Goal: Find specific page/section: Find specific page/section

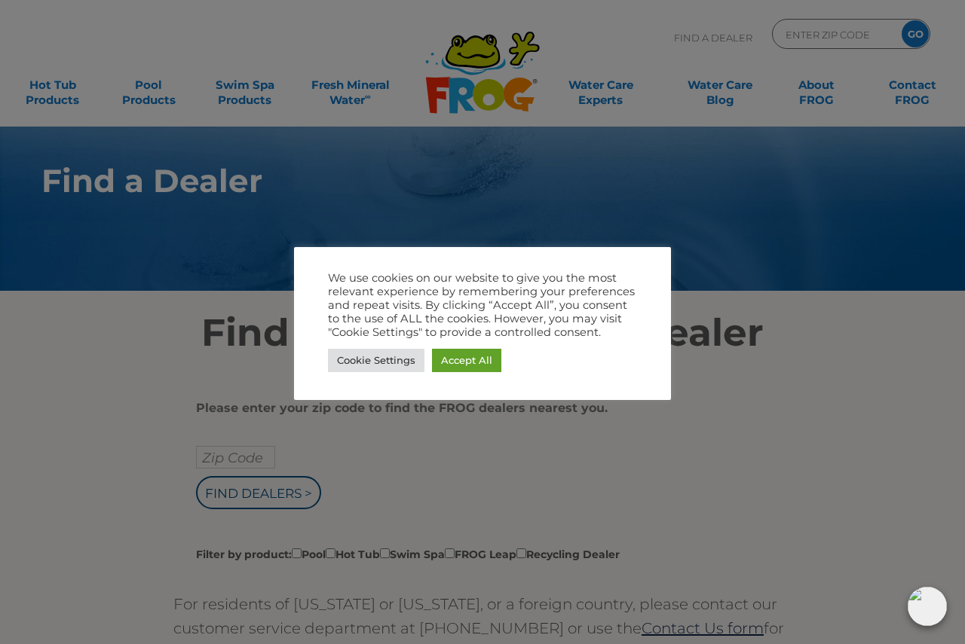
drag, startPoint x: 584, startPoint y: 459, endPoint x: 574, endPoint y: 447, distance: 16.0
click at [583, 458] on div at bounding box center [482, 322] width 965 height 644
click at [470, 344] on div "We use cookies on our website to give you the most relevant experience by remem…" at bounding box center [482, 323] width 309 height 105
click at [467, 363] on link "Accept All" at bounding box center [466, 360] width 69 height 23
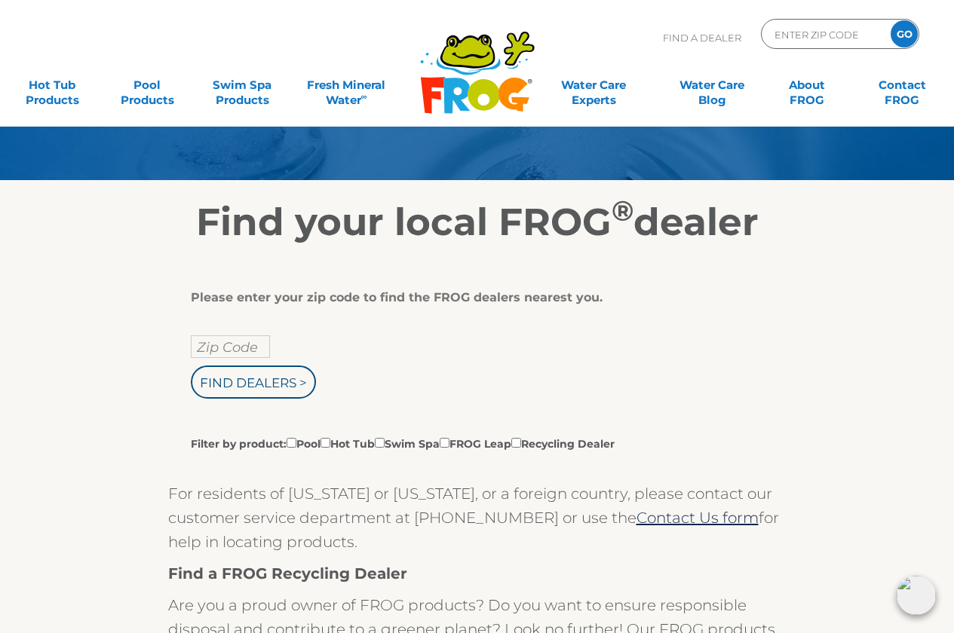
scroll to position [151, 0]
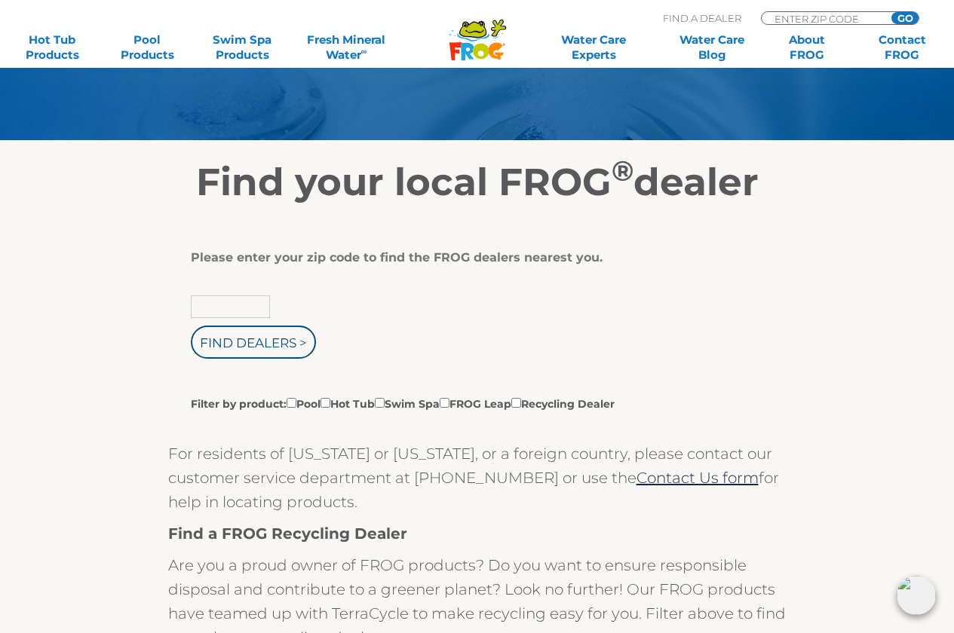
click at [240, 305] on input "text" at bounding box center [230, 306] width 79 height 23
type input "55352"
click at [226, 354] on input "Find Dealers >" at bounding box center [253, 342] width 125 height 33
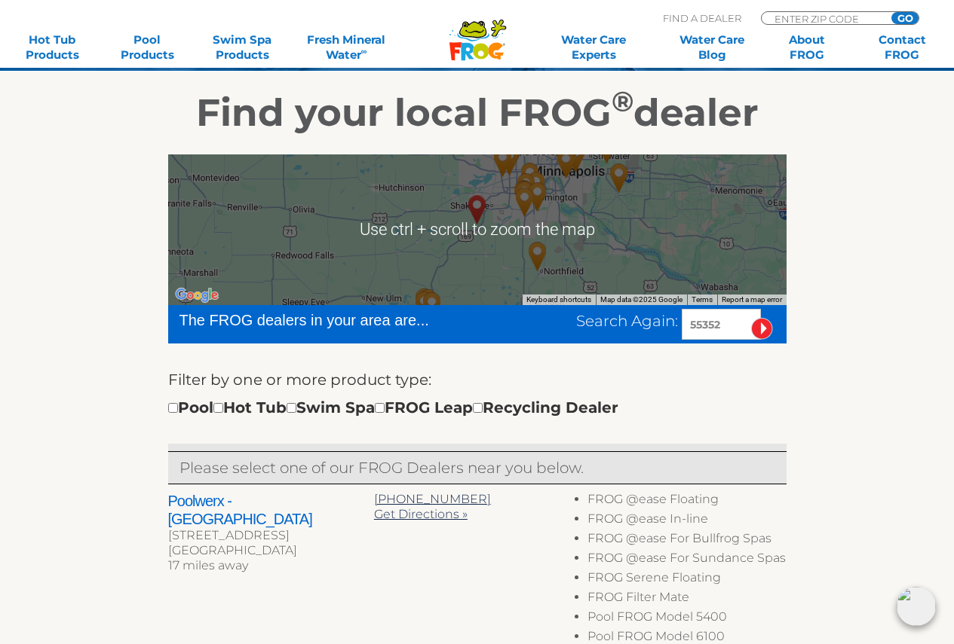
scroll to position [226, 0]
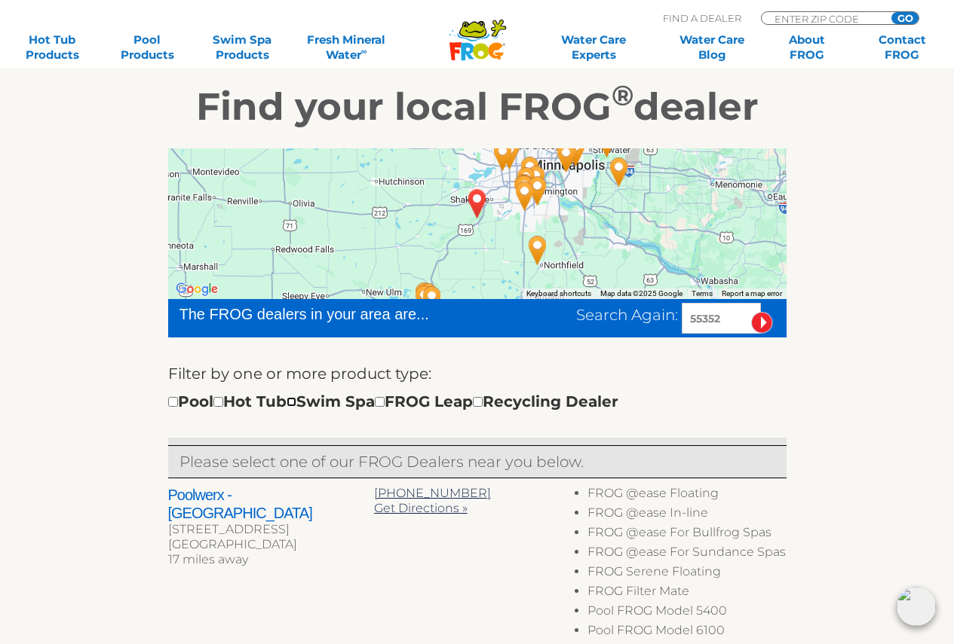
click at [296, 400] on input "checkbox" at bounding box center [291, 402] width 10 height 10
checkbox input "true"
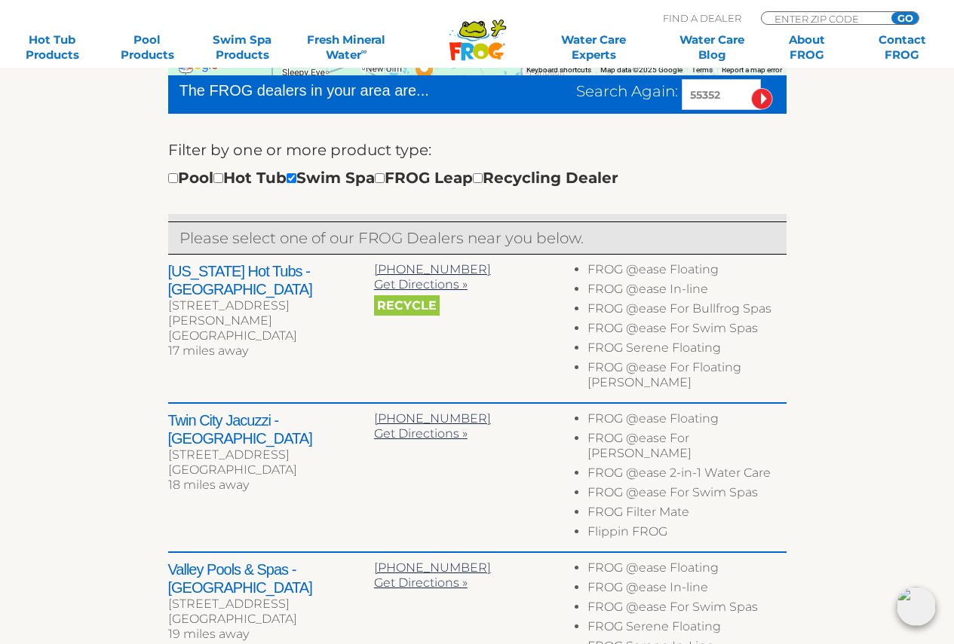
scroll to position [375, 0]
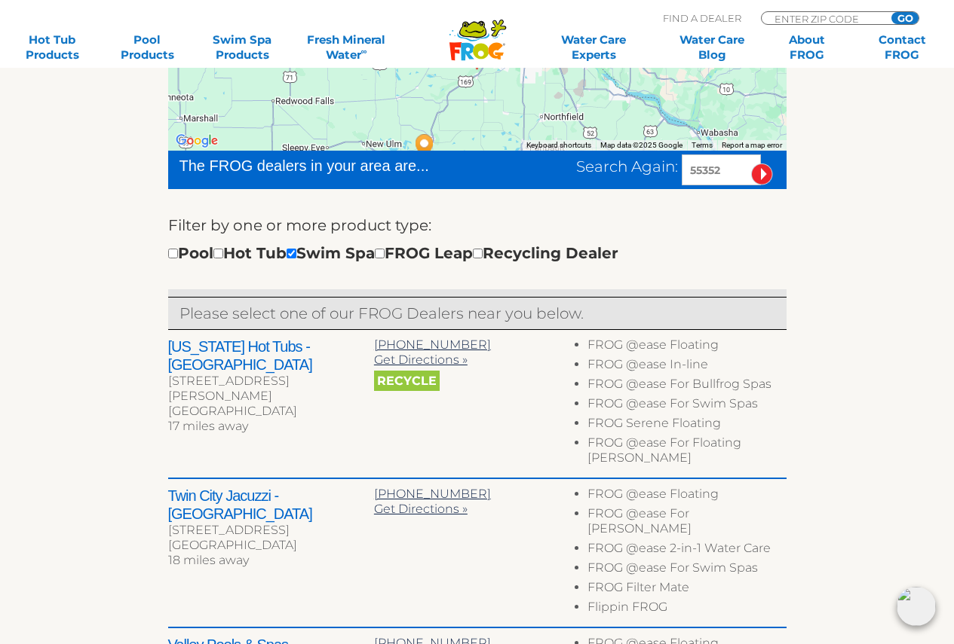
click at [216, 353] on h2 "[US_STATE] Hot Tubs - [GEOGRAPHIC_DATA]" at bounding box center [271, 356] width 206 height 36
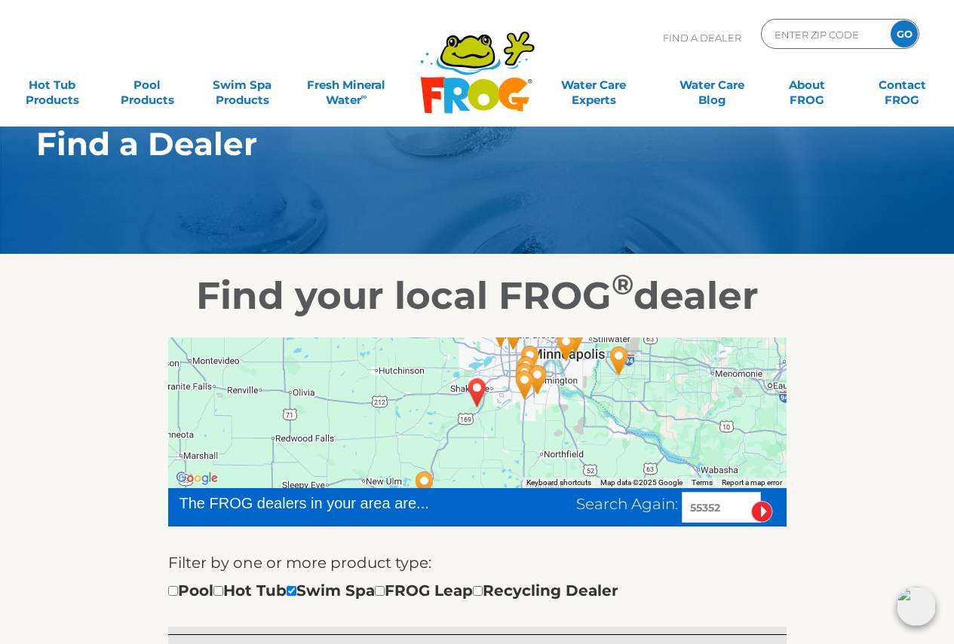
scroll to position [0, 0]
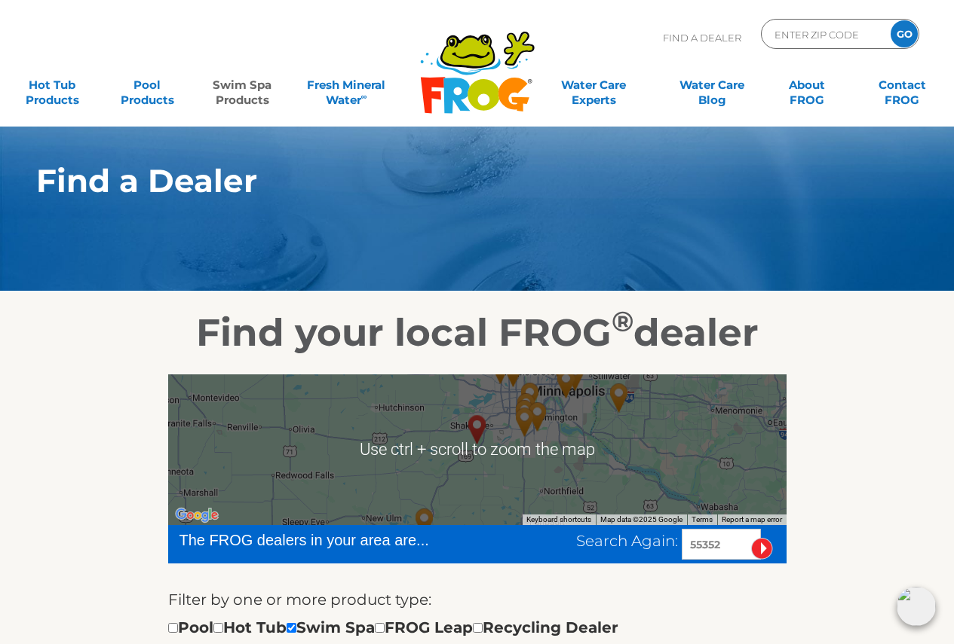
click at [243, 87] on link "Swim Spa Products" at bounding box center [242, 85] width 74 height 30
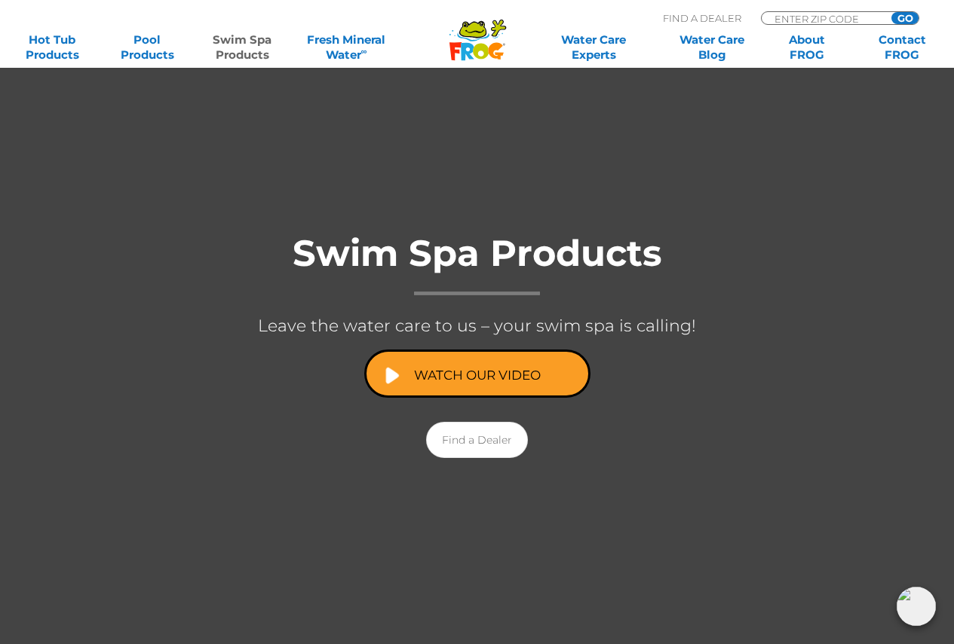
scroll to position [151, 0]
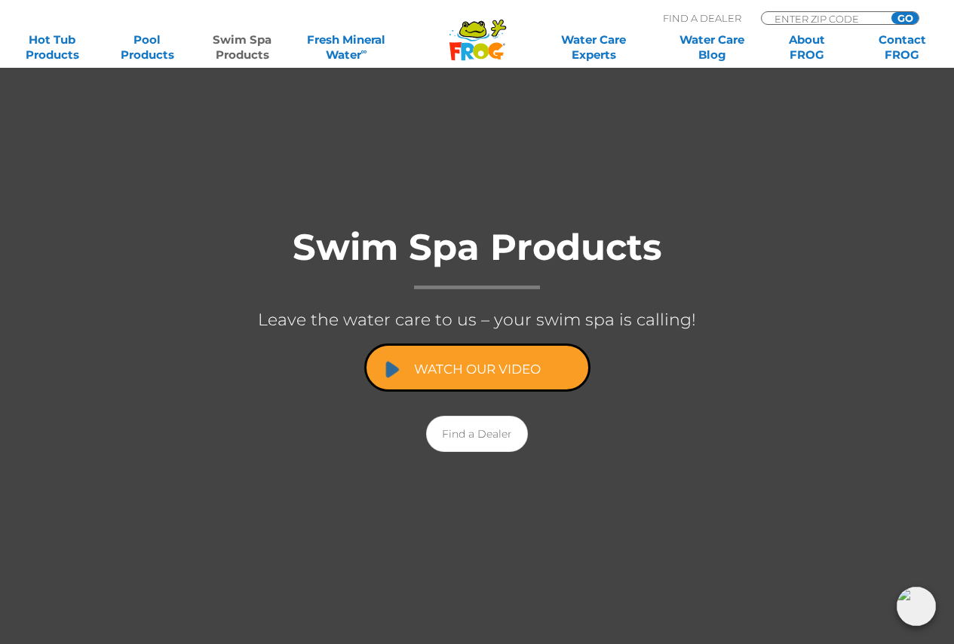
click at [485, 367] on link "Watch Our Video" at bounding box center [477, 368] width 226 height 48
